Goal: Navigation & Orientation: Find specific page/section

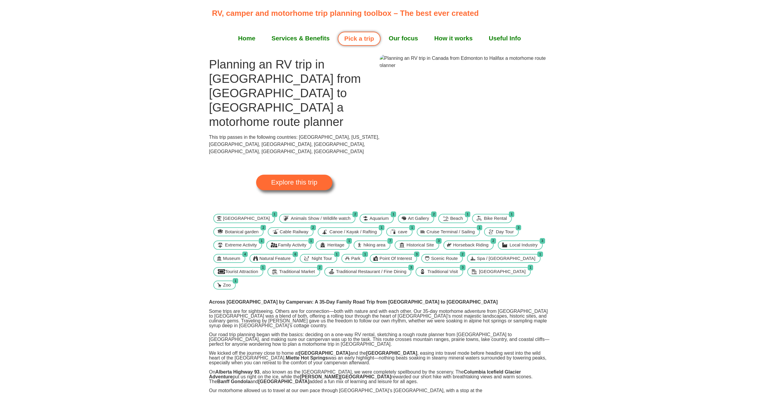
click at [319, 175] on link "Explore this trip" at bounding box center [294, 183] width 76 height 16
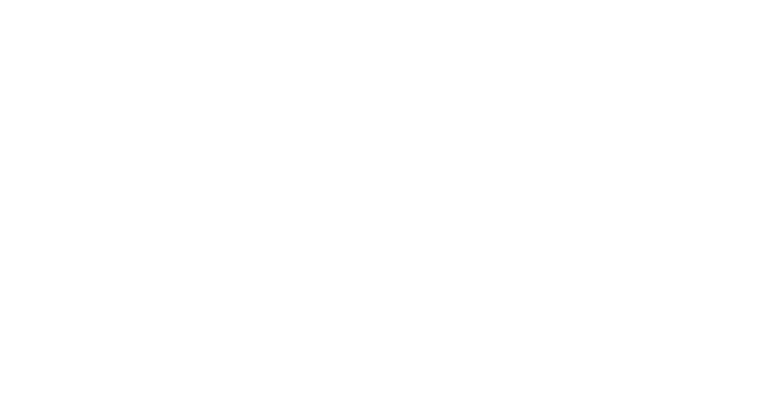
click at [297, 147] on html "Loading ..." at bounding box center [381, 196] width 763 height 393
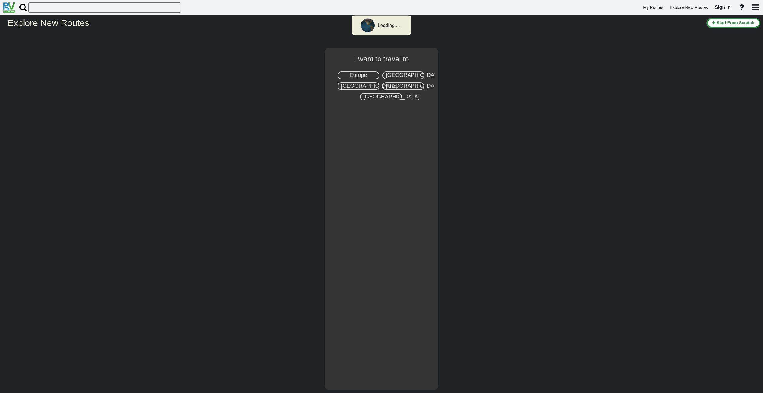
click at [355, 87] on span "Canada" at bounding box center [369, 86] width 56 height 6
select select "number:8"
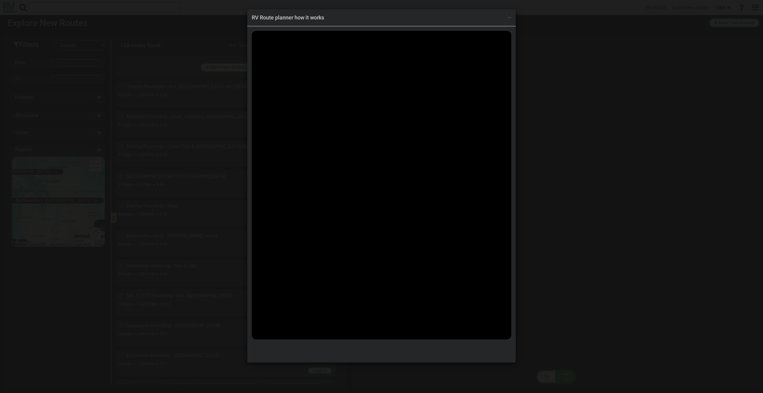
scroll to position [3680, 0]
click at [508, 16] on span "×" at bounding box center [509, 16] width 3 height 7
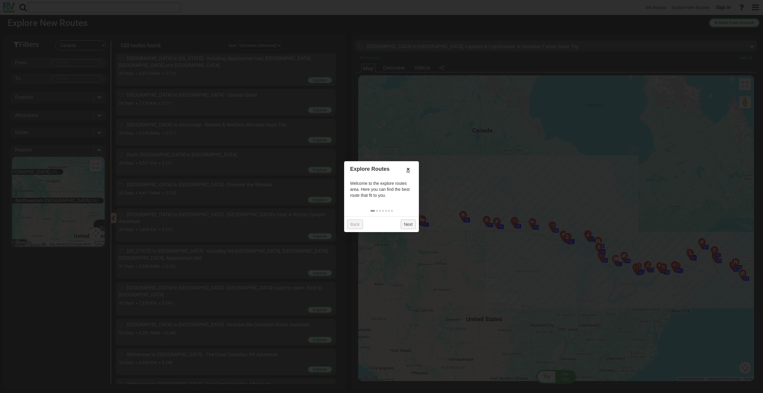
click at [408, 169] on link "×" at bounding box center [408, 169] width 10 height 10
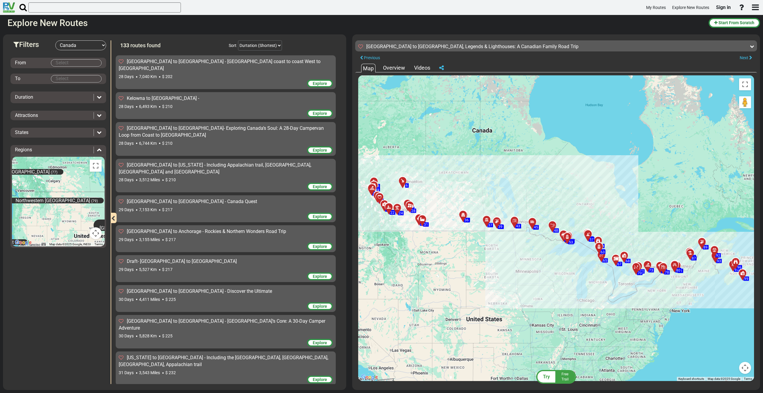
scroll to position [3561, 0]
